Goal: Task Accomplishment & Management: Manage account settings

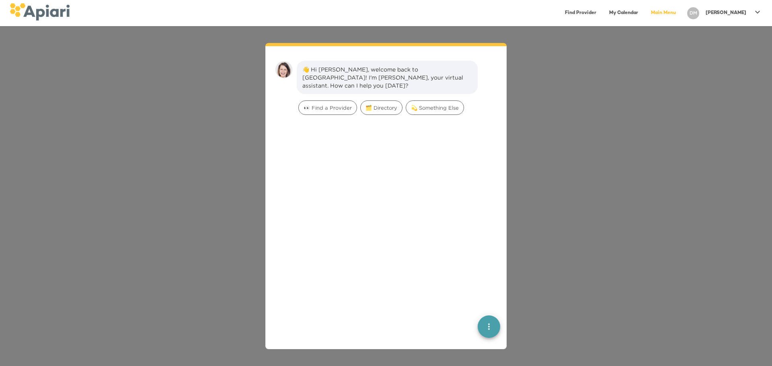
scroll to position [11, 0]
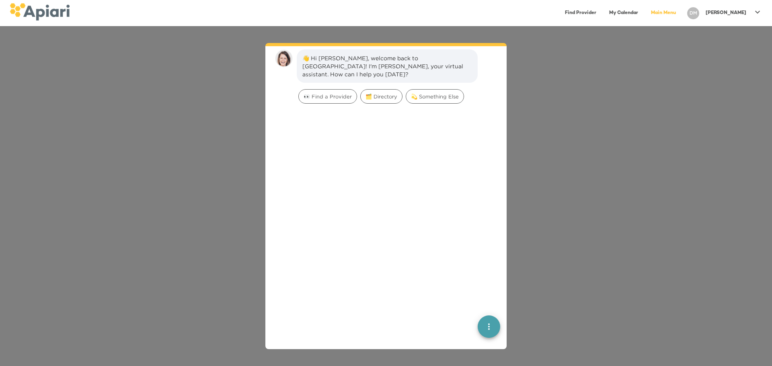
click at [651, 133] on div "👋 Hi [PERSON_NAME], welcome back to [GEOGRAPHIC_DATA]! I'm [PERSON_NAME], your …" at bounding box center [386, 196] width 772 height 340
click at [601, 13] on link "Find Provider" at bounding box center [580, 13] width 41 height 16
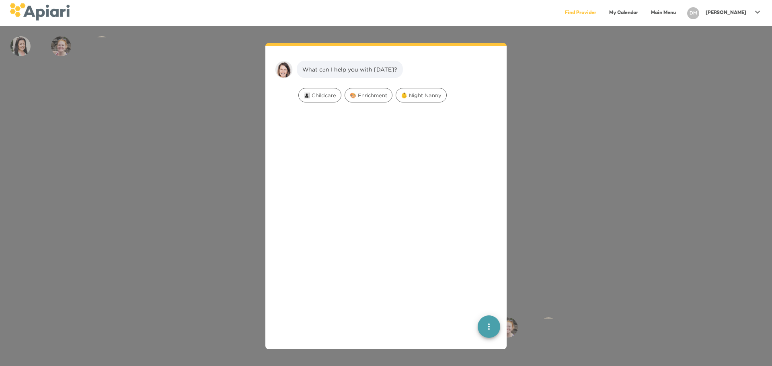
scroll to position [11, 0]
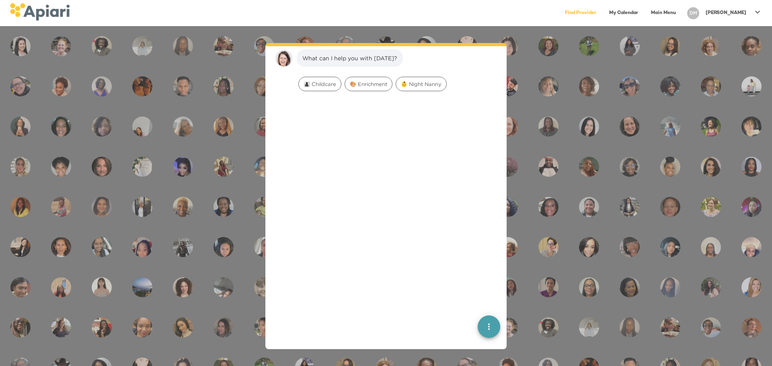
click at [484, 329] on icon "quick menu" at bounding box center [489, 327] width 10 height 10
click at [456, 277] on div "Back to main menu" at bounding box center [445, 275] width 63 height 16
click at [390, 87] on span "🗂️ Directory" at bounding box center [381, 84] width 41 height 8
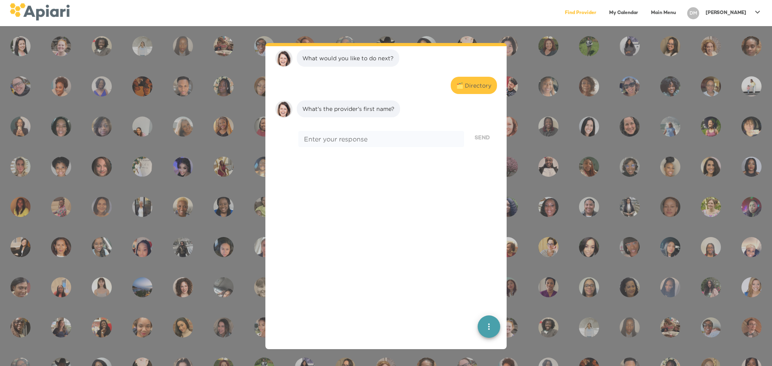
scroll to position [62, 0]
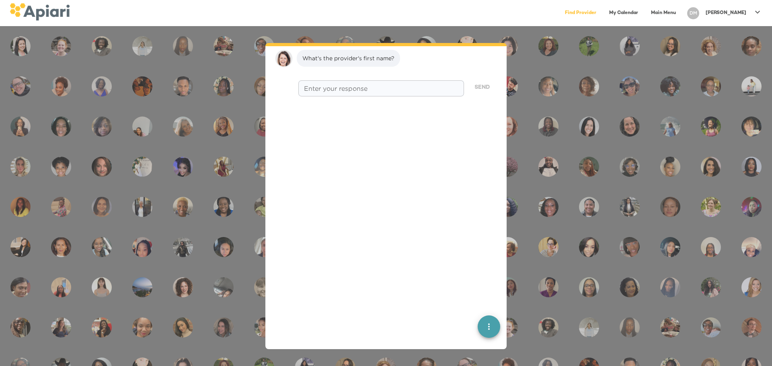
click at [392, 92] on div "* Enter your response" at bounding box center [381, 88] width 166 height 16
type textarea "******"
click at [477, 85] on span "Send" at bounding box center [481, 88] width 15 height 10
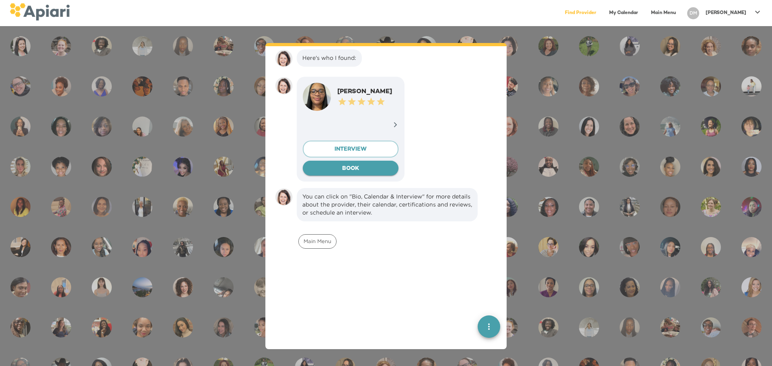
click at [352, 168] on span "BOOK" at bounding box center [350, 169] width 83 height 10
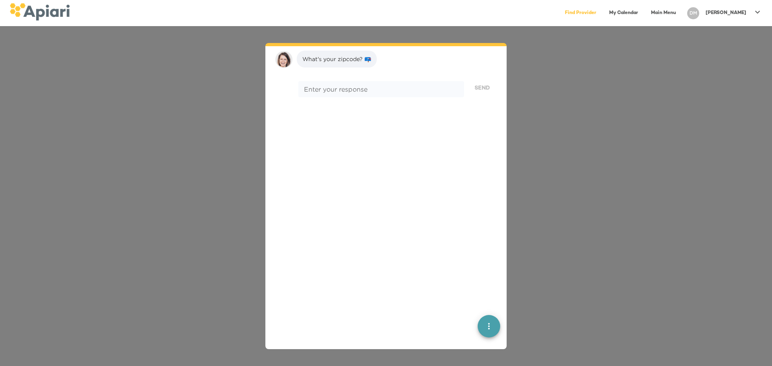
scroll to position [320, 0]
click at [346, 89] on textarea at bounding box center [381, 88] width 154 height 8
type textarea "*****"
click at [476, 91] on span "Send" at bounding box center [481, 87] width 15 height 10
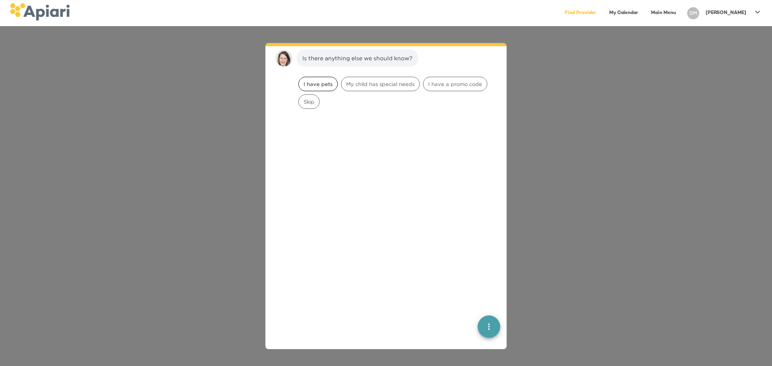
click at [329, 85] on span "I have pets" at bounding box center [318, 84] width 39 height 8
click at [344, 86] on span "Cats" at bounding box center [336, 85] width 21 height 8
click at [455, 84] on span "Skip" at bounding box center [458, 84] width 20 height 8
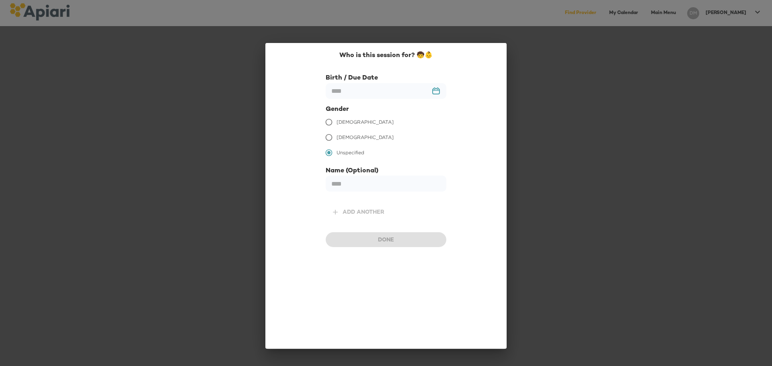
scroll to position [523, 0]
click at [437, 90] on input "text" at bounding box center [386, 91] width 121 height 16
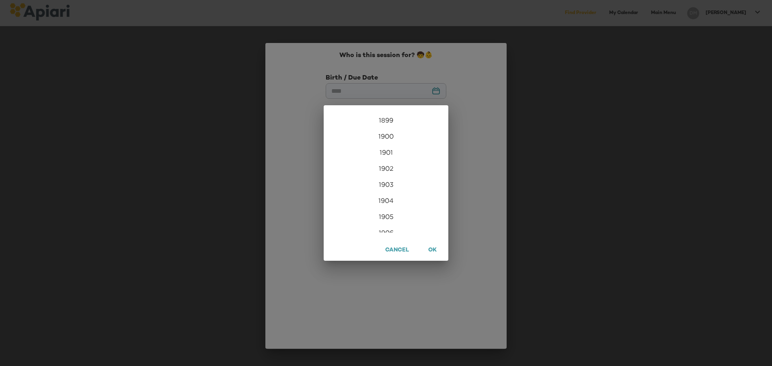
scroll to position [1945, 0]
click at [435, 253] on span "OK" at bounding box center [431, 251] width 11 height 10
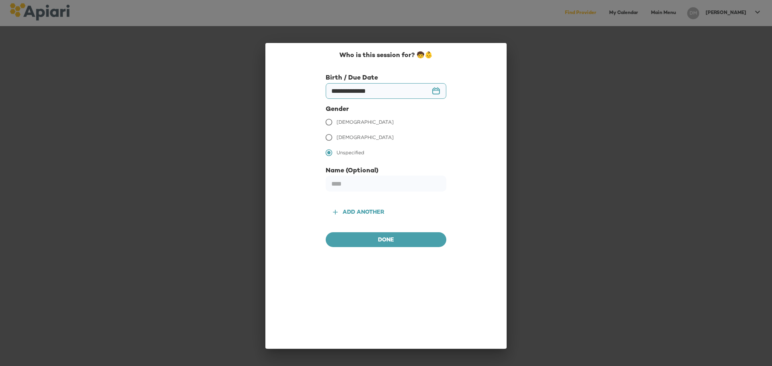
click at [432, 86] on input "**********" at bounding box center [386, 91] width 121 height 16
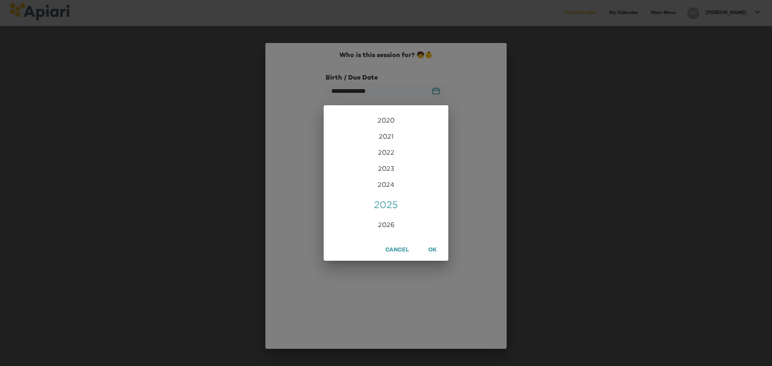
click at [389, 207] on div "2025" at bounding box center [386, 205] width 125 height 16
click at [380, 158] on div "May" at bounding box center [385, 157] width 41 height 30
type input "********"
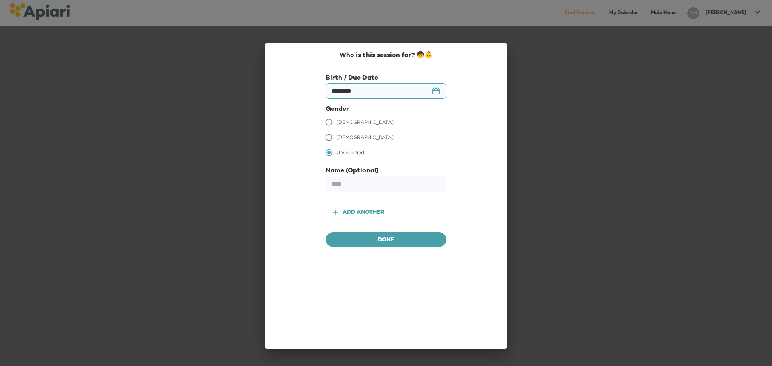
click at [344, 137] on span "[DEMOGRAPHIC_DATA]" at bounding box center [364, 137] width 57 height 7
click at [381, 191] on input "text" at bounding box center [386, 184] width 121 height 16
type input "*****"
click at [383, 244] on span "Done" at bounding box center [386, 241] width 108 height 10
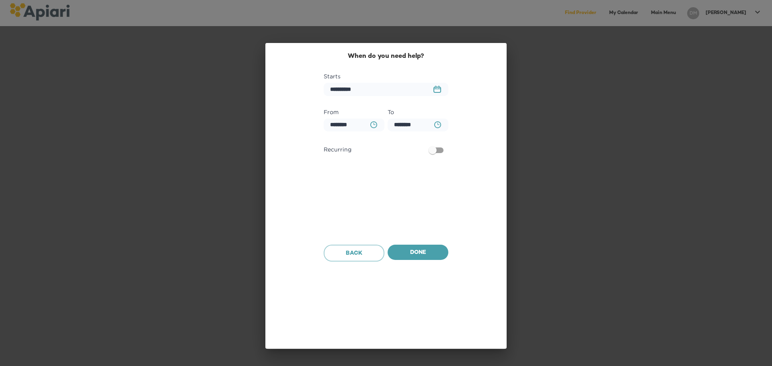
scroll to position [574, 0]
click at [432, 87] on button "23979DC4-A7E4-489C-88E7-37869341D308 Created with sketchtool." at bounding box center [436, 89] width 17 height 17
click at [436, 111] on icon "button" at bounding box center [439, 114] width 10 height 10
click at [414, 143] on span "3" at bounding box center [417, 145] width 14 height 7
type input "**********"
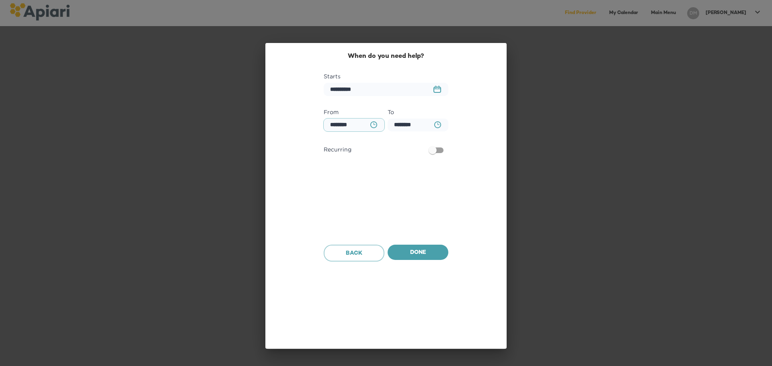
click at [336, 123] on input "********" at bounding box center [354, 125] width 61 height 13
type input "********"
click at [406, 126] on input "********" at bounding box center [417, 125] width 61 height 13
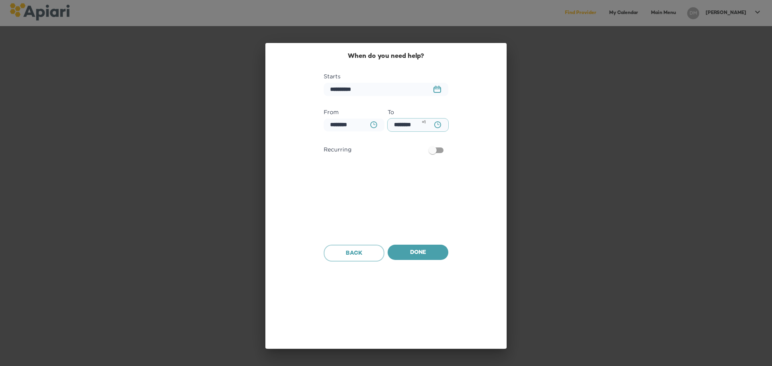
type input "********"
click at [472, 146] on div "**********" at bounding box center [386, 157] width 222 height 212
click at [422, 252] on span "Done" at bounding box center [418, 253] width 48 height 10
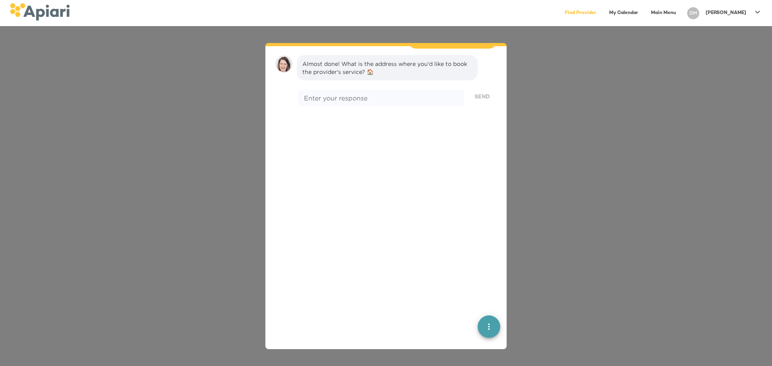
scroll to position [625, 0]
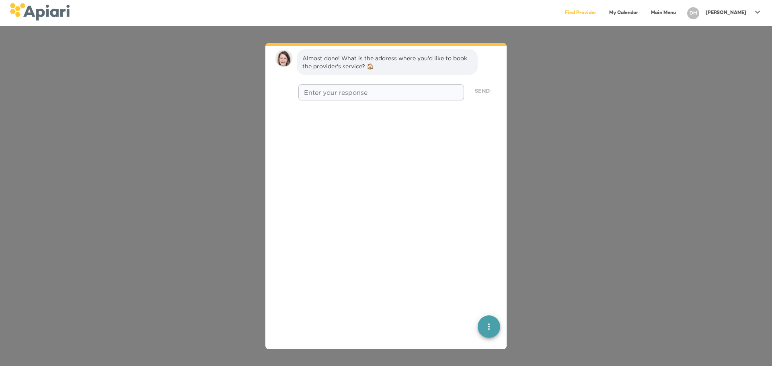
click at [378, 93] on textarea at bounding box center [381, 92] width 154 height 8
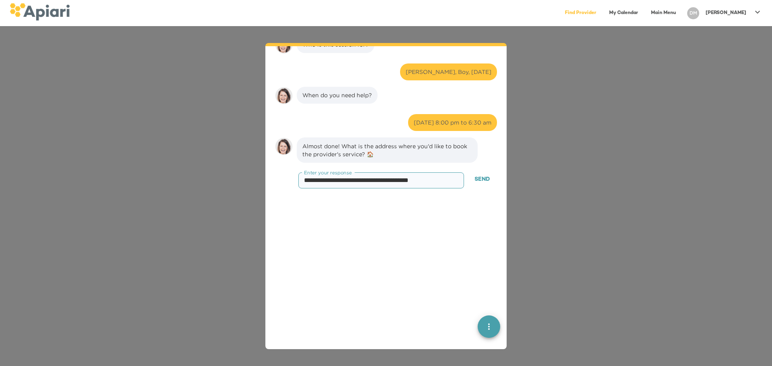
scroll to position [536, 0]
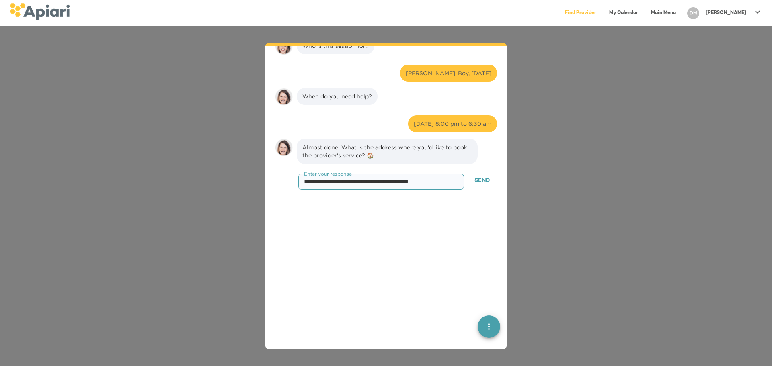
type textarea "**********"
click at [481, 178] on span "Send" at bounding box center [481, 181] width 15 height 10
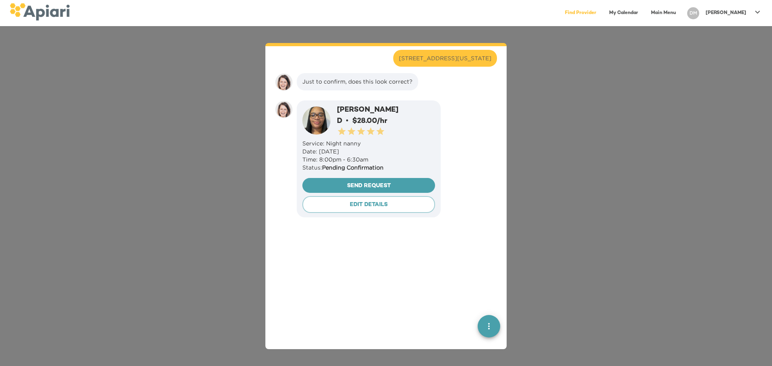
scroll to position [680, 0]
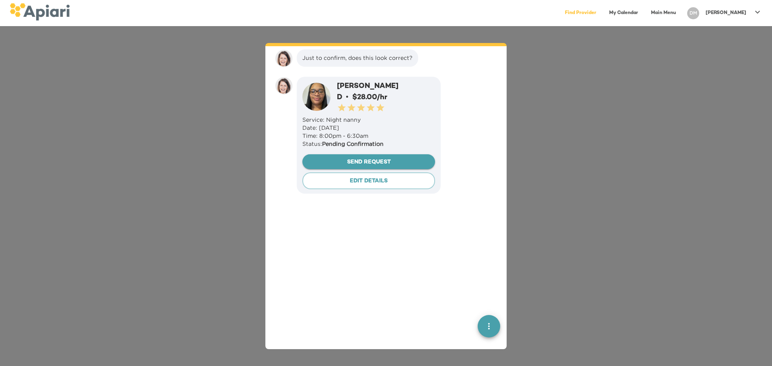
click at [381, 159] on span "Send Request" at bounding box center [369, 163] width 120 height 10
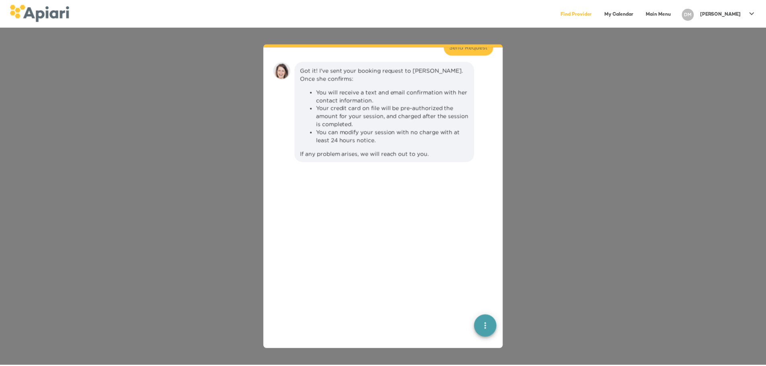
scroll to position [851, 0]
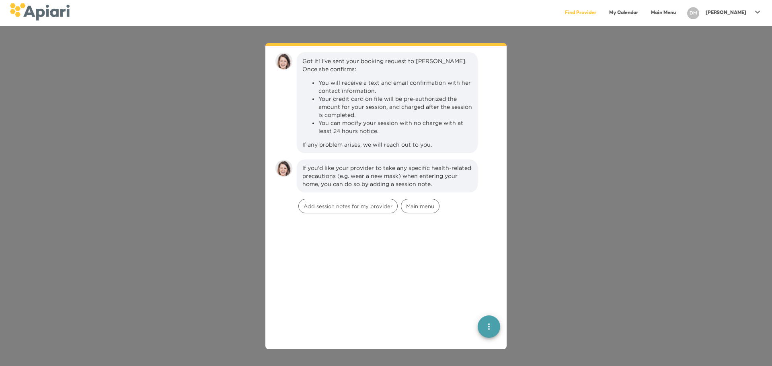
click at [738, 9] on div "[PERSON_NAME]" at bounding box center [725, 12] width 47 height 13
click at [733, 14] on p "My Profile" at bounding box center [742, 17] width 31 height 10
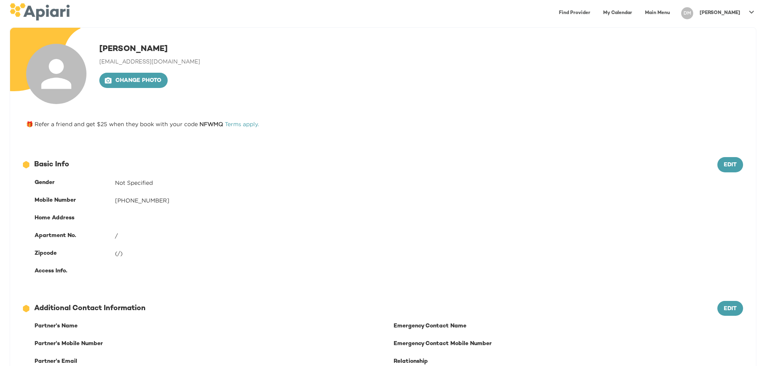
scroll to position [2, 0]
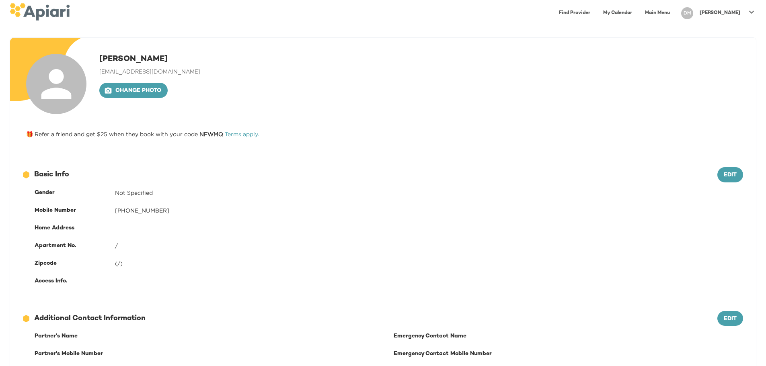
click at [674, 8] on link "Main Menu" at bounding box center [657, 13] width 35 height 16
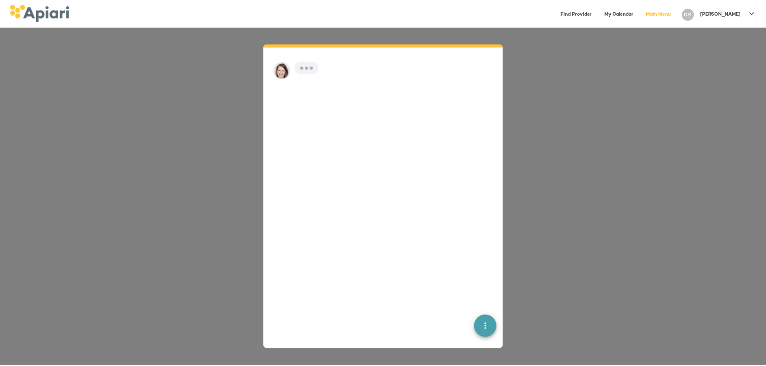
scroll to position [11, 0]
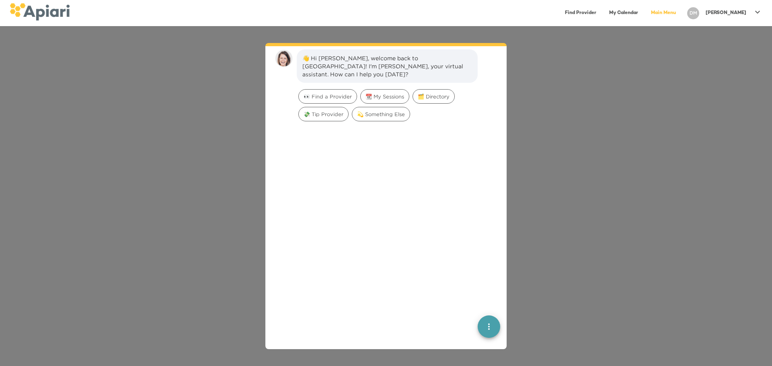
click at [745, 10] on p "[PERSON_NAME]" at bounding box center [725, 13] width 41 height 7
click at [744, 14] on p "My Profile" at bounding box center [742, 17] width 31 height 10
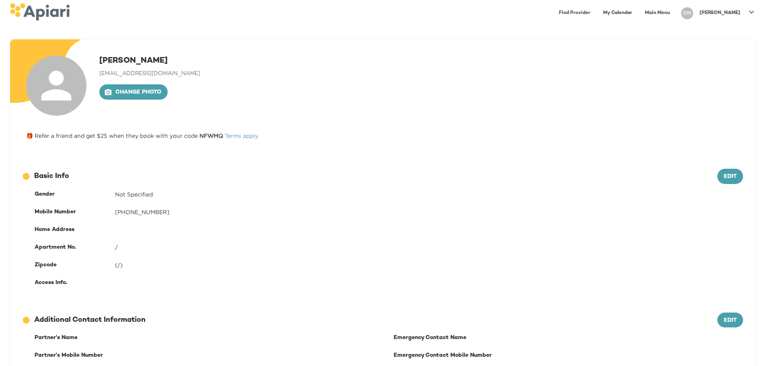
click at [755, 18] on div at bounding box center [751, 13] width 16 height 18
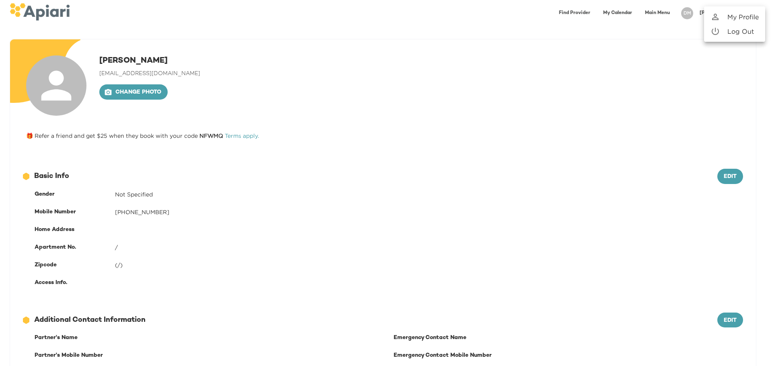
click at [753, 16] on p "My Profile" at bounding box center [742, 17] width 31 height 10
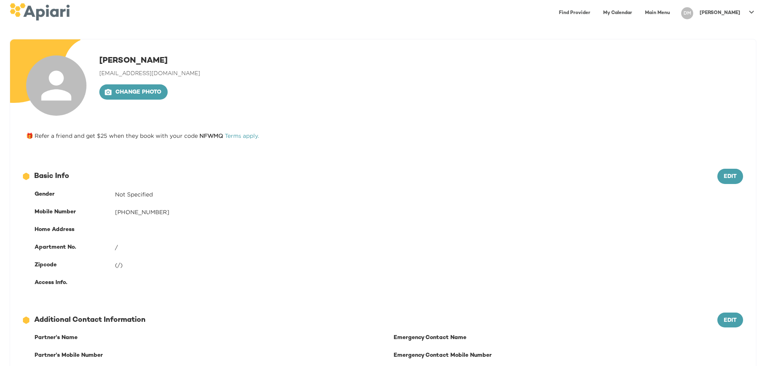
click at [674, 10] on link "Main Menu" at bounding box center [657, 13] width 35 height 16
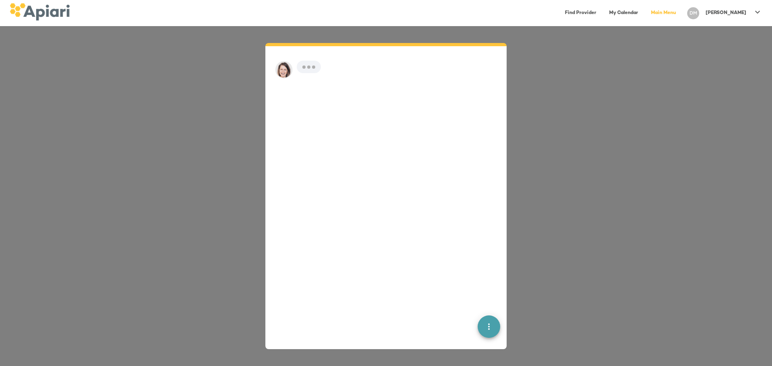
scroll to position [11, 0]
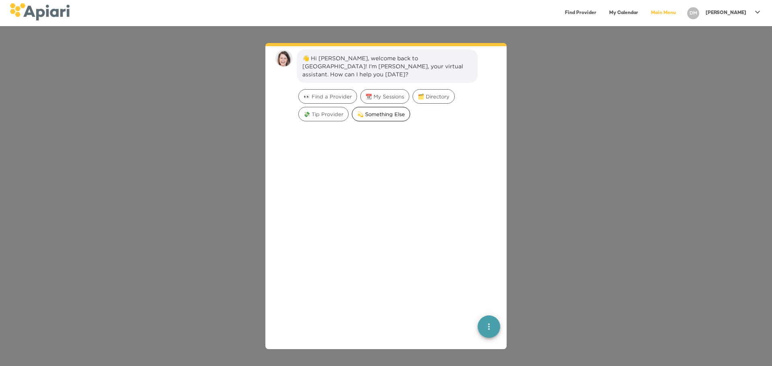
click at [381, 111] on span "💫 Something Else" at bounding box center [380, 115] width 57 height 8
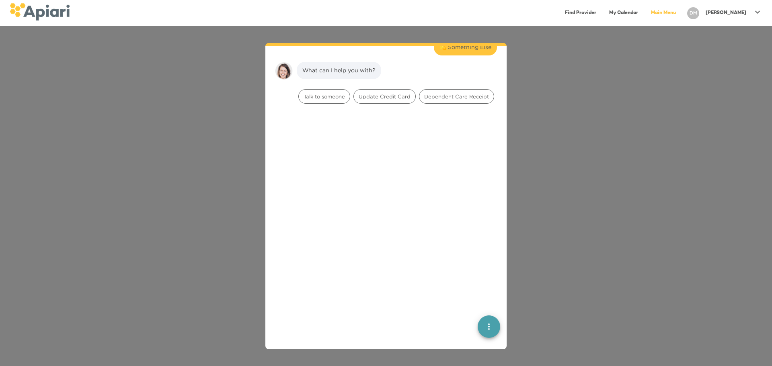
scroll to position [66, 0]
click at [383, 88] on div "Update Credit Card" at bounding box center [384, 92] width 62 height 14
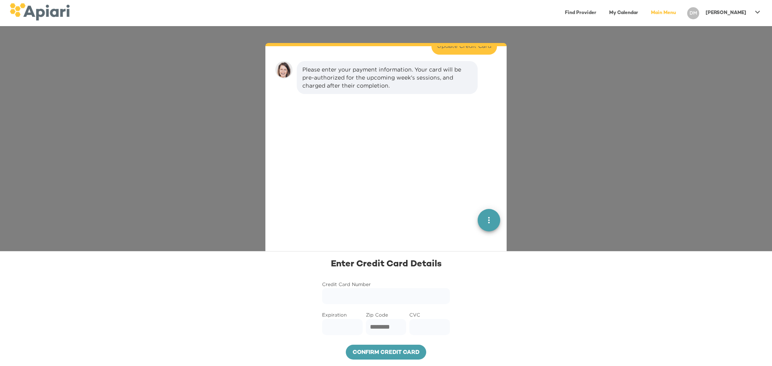
scroll to position [117, 0]
type input "*****"
click at [395, 354] on span "Confirm credit card" at bounding box center [386, 353] width 68 height 10
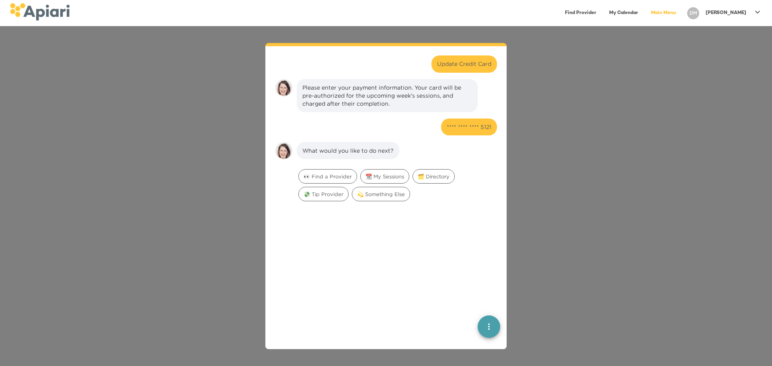
scroll to position [0, 0]
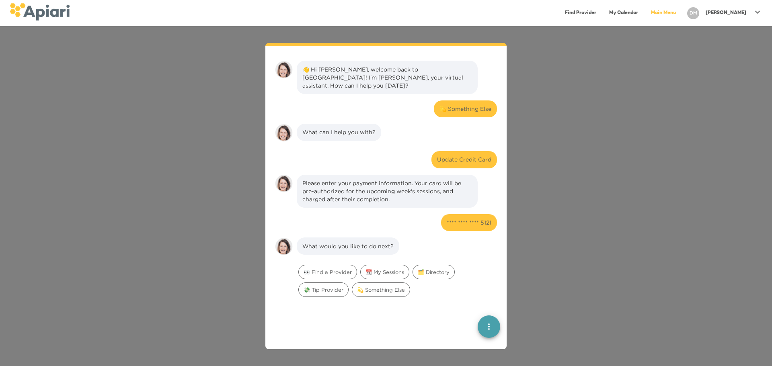
click at [547, 97] on div "👋 Hi [PERSON_NAME], welcome back to [GEOGRAPHIC_DATA]! I'm [PERSON_NAME], your …" at bounding box center [386, 196] width 772 height 340
